Goal: Task Accomplishment & Management: Manage account settings

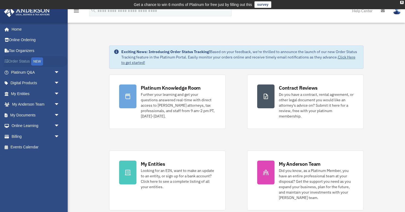
click at [21, 61] on link "Order Status NEW" at bounding box center [36, 61] width 64 height 11
click at [15, 136] on link "Billing arrow_drop_down" at bounding box center [36, 136] width 64 height 11
click at [58, 135] on span "arrow_drop_down" at bounding box center [59, 136] width 11 height 11
click at [43, 147] on link "$ Open Invoices" at bounding box center [38, 147] width 60 height 11
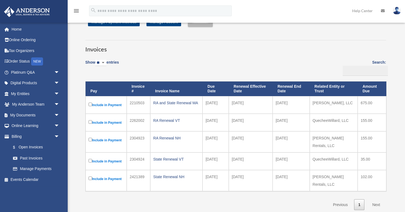
scroll to position [24, 0]
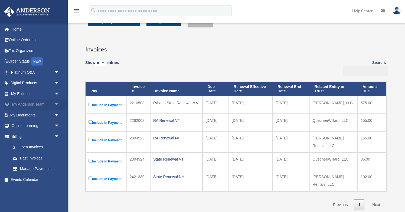
click at [31, 106] on link "My Anderson Team arrow_drop_down" at bounding box center [36, 104] width 64 height 11
click at [58, 104] on span "arrow_drop_down" at bounding box center [59, 104] width 11 height 11
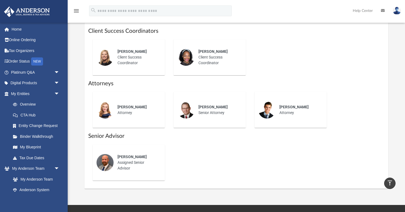
scroll to position [240, 0]
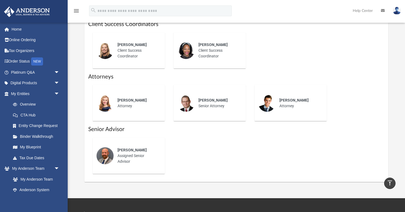
click at [141, 151] on span "[PERSON_NAME]" at bounding box center [131, 150] width 29 height 4
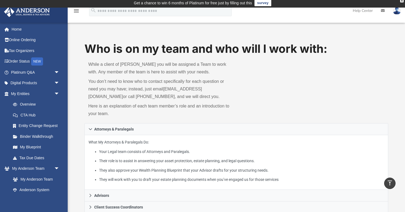
scroll to position [0, 0]
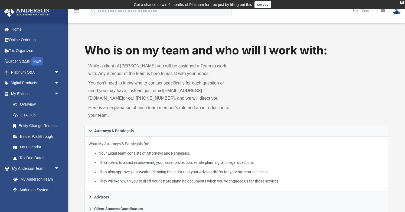
click at [111, 97] on p "You don’t need to know who to contact specifically for each question or need yo…" at bounding box center [160, 90] width 144 height 23
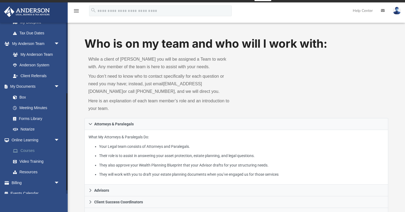
scroll to position [131, 0]
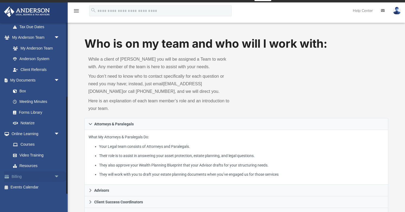
click at [17, 176] on link "Billing arrow_drop_down" at bounding box center [36, 176] width 64 height 11
click at [58, 175] on span "arrow_drop_down" at bounding box center [59, 176] width 11 height 11
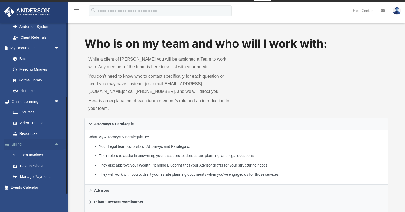
scroll to position [19, 0]
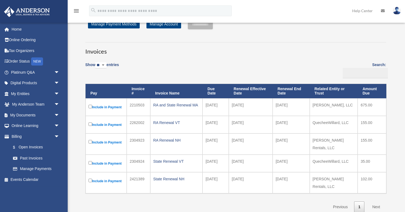
scroll to position [22, 0]
click at [105, 66] on select "** ** ** ***" at bounding box center [100, 65] width 11 height 6
select select "**"
click at [96, 62] on select "** ** ** ***" at bounding box center [100, 65] width 11 height 6
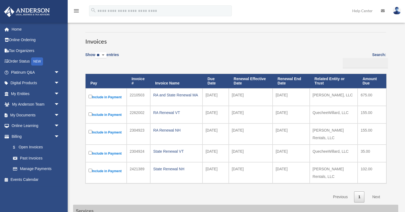
scroll to position [31, 0]
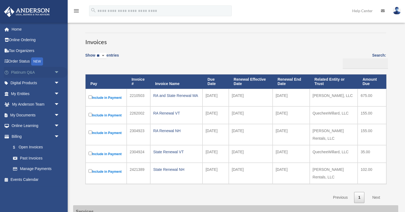
click at [56, 71] on span "arrow_drop_down" at bounding box center [59, 72] width 11 height 11
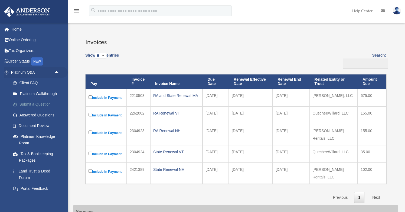
scroll to position [10, 0]
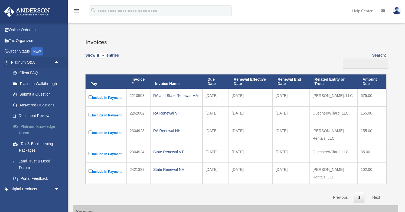
click at [32, 127] on link "Platinum Knowledge Room" at bounding box center [38, 129] width 60 height 17
click at [52, 127] on link "Platinum Knowledge Room" at bounding box center [38, 129] width 60 height 17
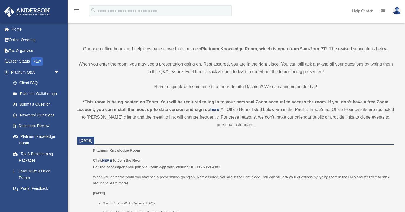
scroll to position [118, 0]
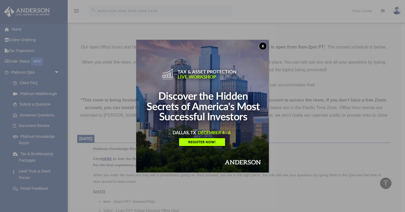
click at [261, 46] on button "x" at bounding box center [263, 46] width 8 height 8
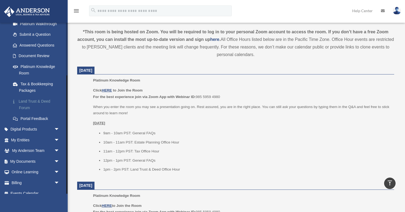
scroll to position [76, 0]
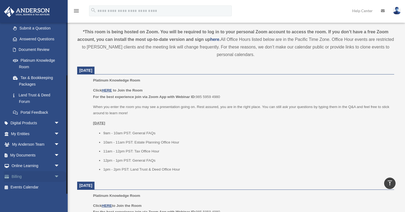
click at [22, 178] on link "Billing arrow_drop_down" at bounding box center [36, 176] width 64 height 11
click at [58, 176] on span "arrow_drop_down" at bounding box center [59, 176] width 11 height 11
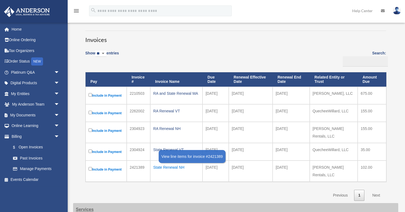
scroll to position [38, 0]
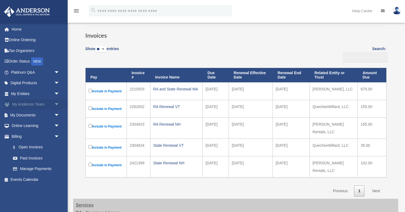
click at [58, 105] on span "arrow_drop_down" at bounding box center [59, 104] width 11 height 11
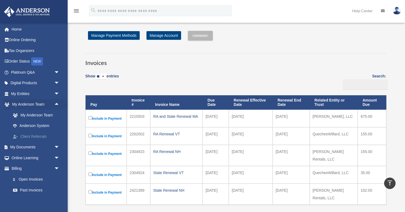
scroll to position [0, 0]
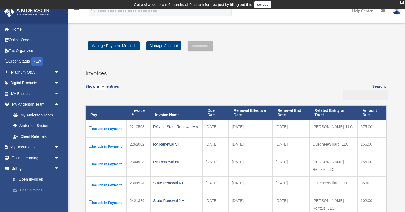
click at [29, 190] on link "Past Invoices" at bounding box center [38, 190] width 60 height 11
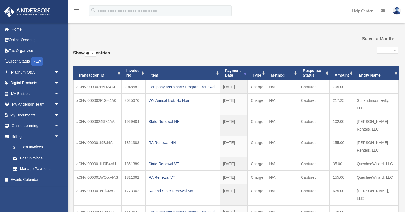
select select
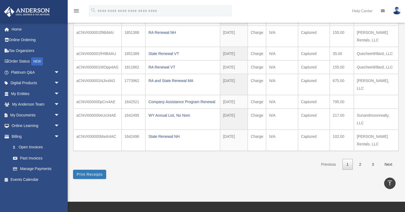
scroll to position [117, 0]
